Goal: Information Seeking & Learning: Check status

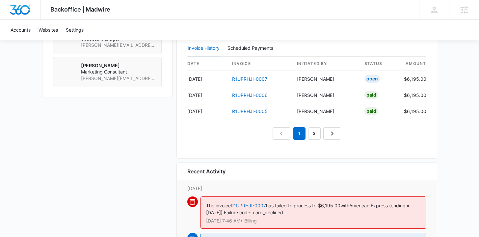
scroll to position [675, 0]
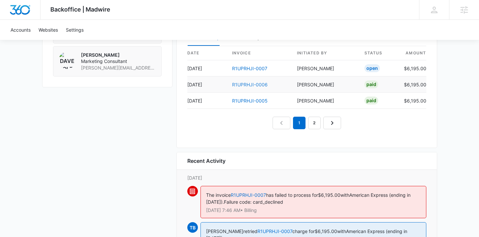
click at [235, 83] on link "R1UPRHJI-0006" at bounding box center [250, 85] width 36 height 6
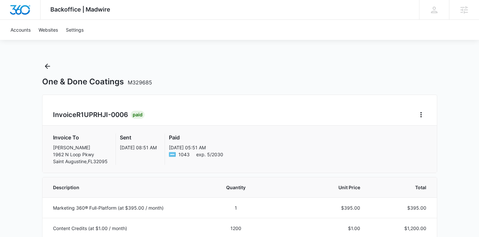
click at [50, 69] on icon "Back" at bounding box center [47, 66] width 8 height 8
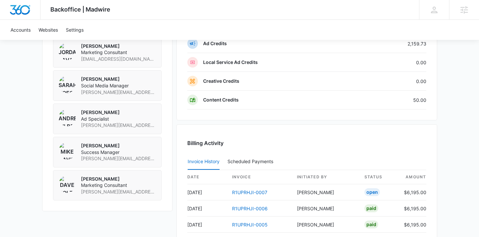
scroll to position [715, 0]
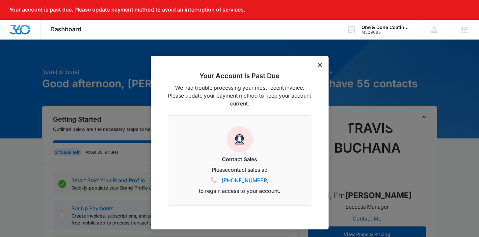
click at [323, 64] on div "Your Account Is Past Due We had trouble processing your most recent invoice. Pl…" at bounding box center [240, 142] width 178 height 173
click at [319, 64] on icon "dismiss this dialog" at bounding box center [320, 65] width 5 height 5
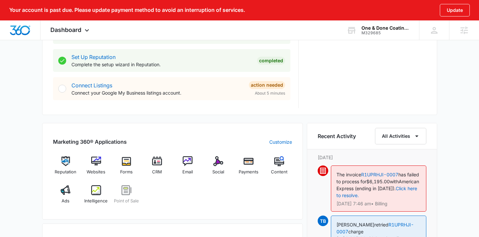
scroll to position [327, 0]
click at [69, 198] on span "Ads" at bounding box center [66, 200] width 8 height 7
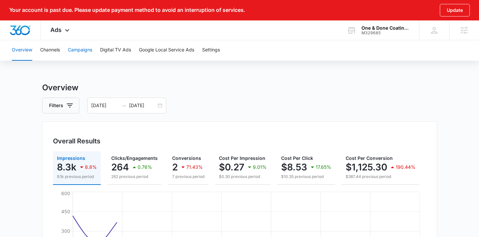
click at [84, 51] on button "Campaigns" at bounding box center [80, 50] width 24 height 21
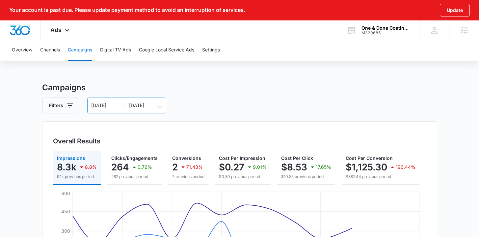
click at [159, 104] on div "08/26/2025 09/09/2025" at bounding box center [126, 106] width 79 height 16
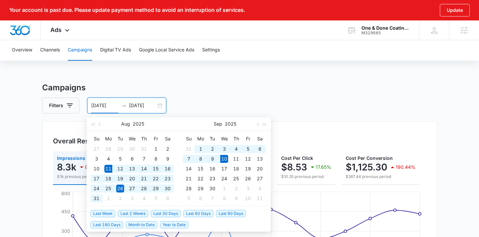
click at [157, 213] on span "Last 30 Days" at bounding box center [166, 213] width 30 height 7
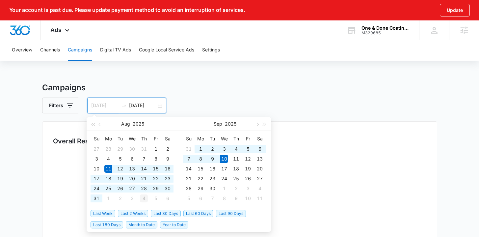
type input "09/04/2025"
type input "09/10/2025"
type input "08/11/2025"
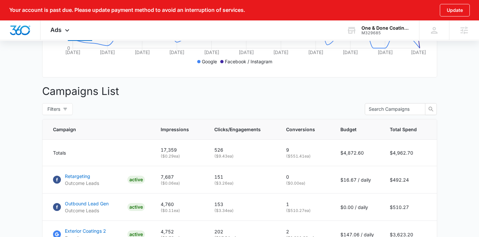
scroll to position [223, 0]
click at [21, 38] on div at bounding box center [20, 29] width 41 height 19
click at [21, 24] on div at bounding box center [20, 29] width 41 height 19
click at [23, 34] on img "Dashboard" at bounding box center [20, 30] width 21 height 10
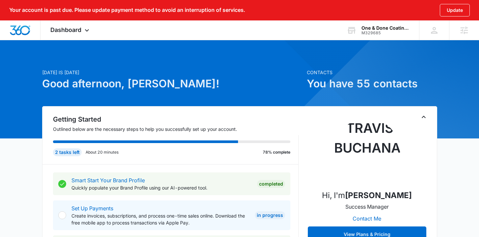
scroll to position [313, 0]
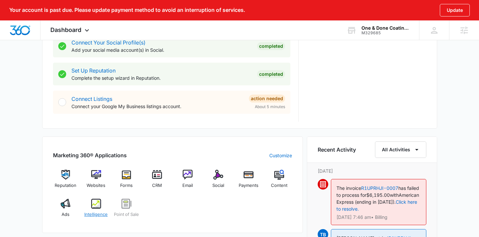
click at [97, 210] on div "Intelligence" at bounding box center [95, 211] width 25 height 24
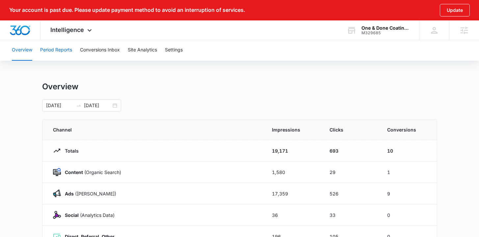
click at [66, 47] on button "Period Reports" at bounding box center [56, 50] width 32 height 21
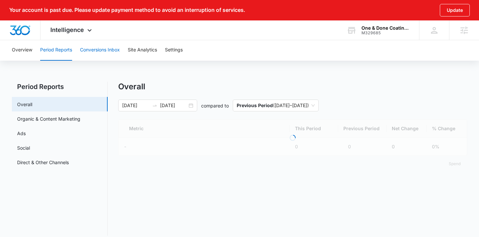
click at [97, 45] on button "Conversions Inbox" at bounding box center [100, 50] width 40 height 21
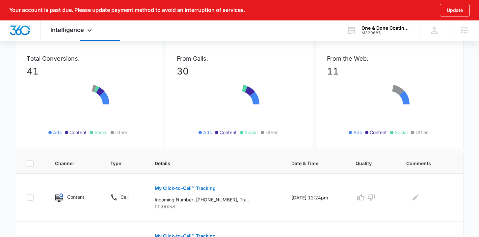
scroll to position [153, 0]
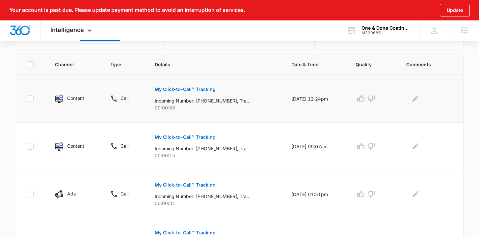
click at [167, 90] on p "My Click-to-Call™ Tracking" at bounding box center [185, 89] width 61 height 5
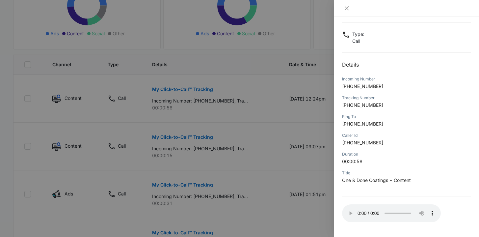
scroll to position [56, 0]
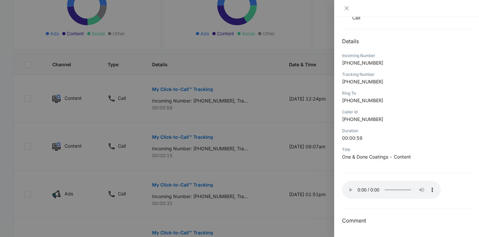
click at [126, 124] on div at bounding box center [239, 118] width 479 height 237
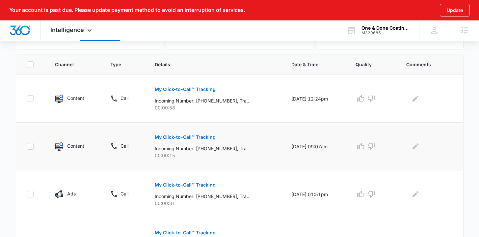
click at [181, 137] on p "My Click-to-Call™ Tracking" at bounding box center [185, 137] width 61 height 5
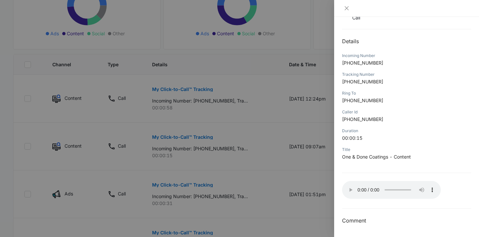
click at [259, 160] on div at bounding box center [239, 118] width 479 height 237
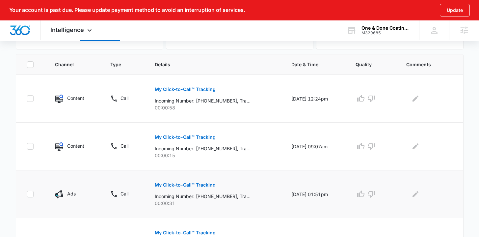
click at [193, 188] on button "My Click-to-Call™ Tracking" at bounding box center [185, 185] width 61 height 16
